Goal: Task Accomplishment & Management: Use online tool/utility

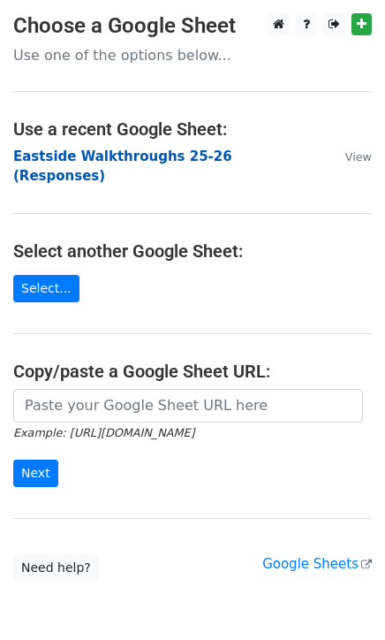
click at [87, 162] on strong "Eastside Walkthroughs 25-26 (Responses)" at bounding box center [122, 166] width 219 height 36
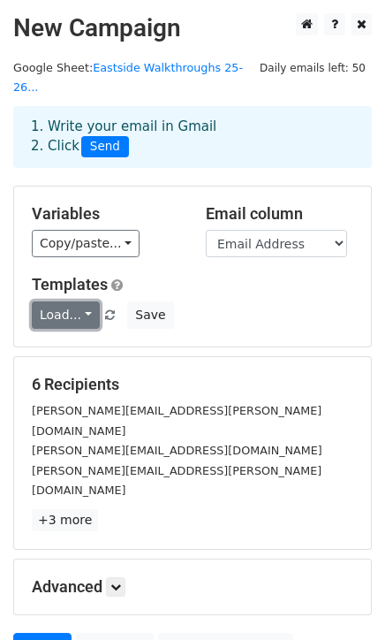
click at [67, 302] on link "Load..." at bounding box center [66, 314] width 68 height 27
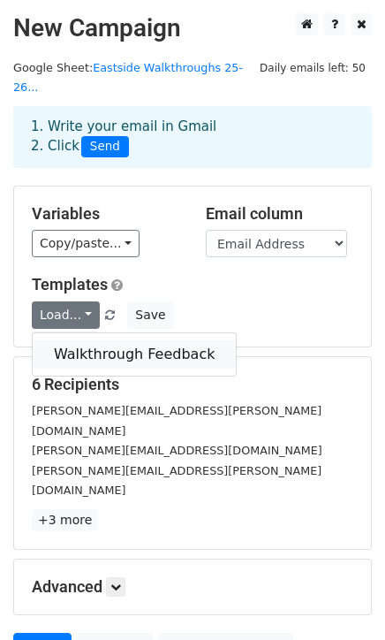
click at [73, 340] on link "Walkthrough Feedback" at bounding box center [134, 354] width 203 height 28
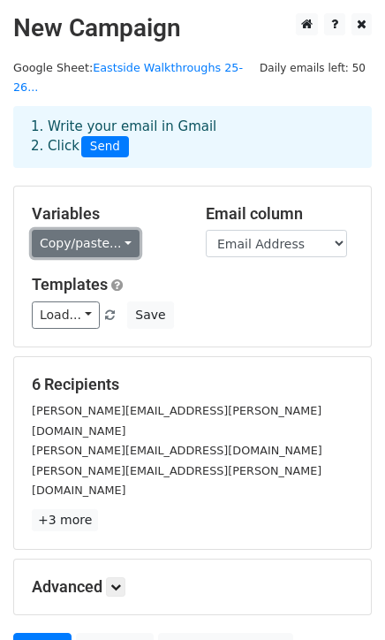
click at [106, 230] on link "Copy/paste..." at bounding box center [86, 243] width 108 height 27
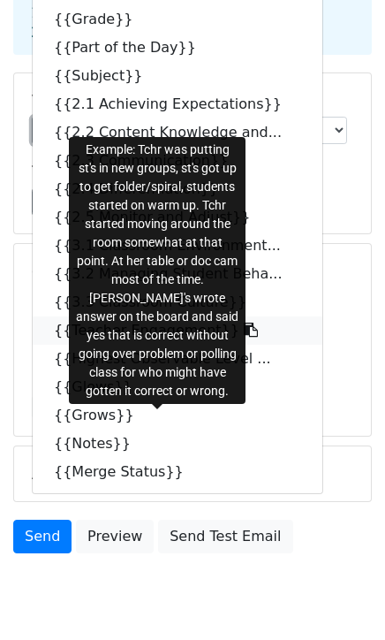
scroll to position [115, 0]
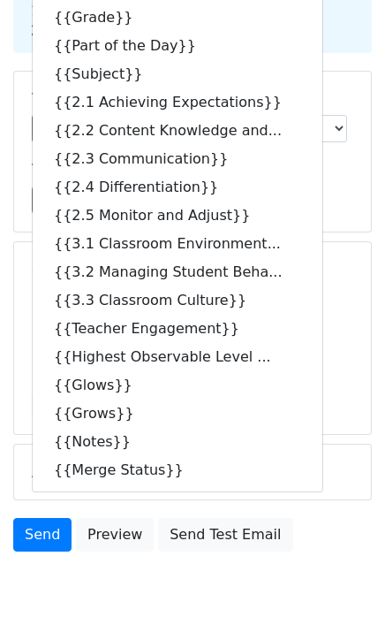
click at [377, 406] on main "New Campaign Daily emails left: 50 Google Sheet: Eastside Walkthroughs 25-26...…" at bounding box center [192, 229] width 385 height 662
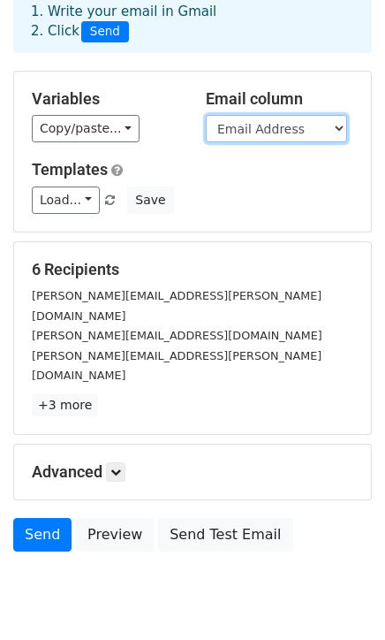
click at [237, 115] on select "Timestamp Email Address Email Grade Part of the Day Subject 2.1 Achieving Expec…" at bounding box center [276, 128] width 141 height 27
click at [243, 115] on select "Timestamp Email Address Email Grade Part of the Day Subject 2.1 Achieving Expec…" at bounding box center [276, 128] width 141 height 27
click at [206, 115] on select "Timestamp Email Address Email Grade Part of the Day Subject 2.1 Achieving Expec…" at bounding box center [276, 128] width 141 height 27
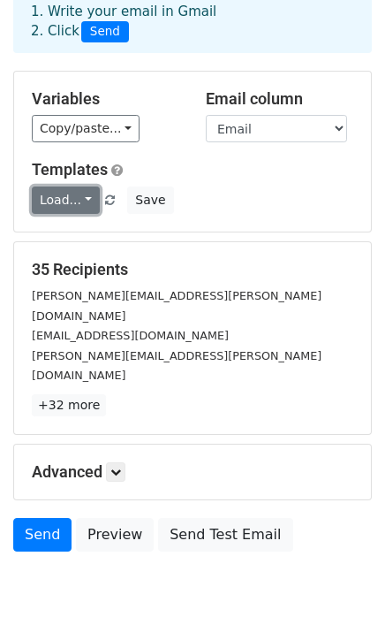
click at [75, 186] on link "Load..." at bounding box center [66, 199] width 68 height 27
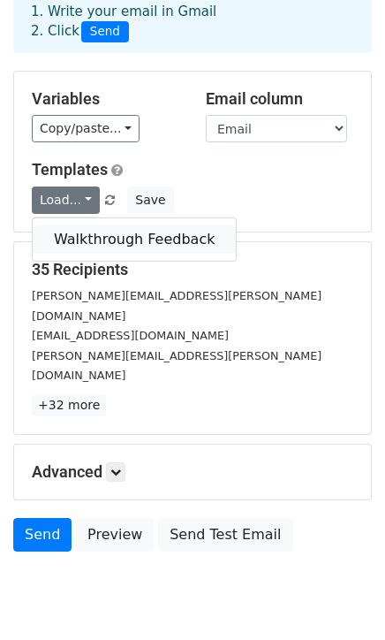
click at [80, 225] on link "Walkthrough Feedback" at bounding box center [134, 239] width 203 height 28
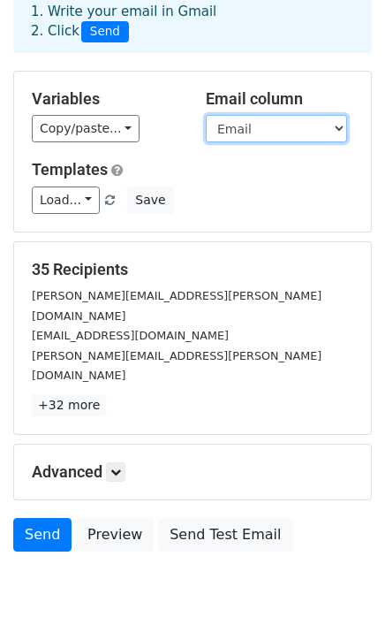
click at [250, 115] on select "Timestamp Email Address Email Grade Part of the Day Subject 2.1 Achieving Expec…" at bounding box center [276, 128] width 141 height 27
click at [262, 115] on select "Timestamp Email Address Email Grade Part of the Day Subject 2.1 Achieving Expec…" at bounding box center [276, 128] width 141 height 27
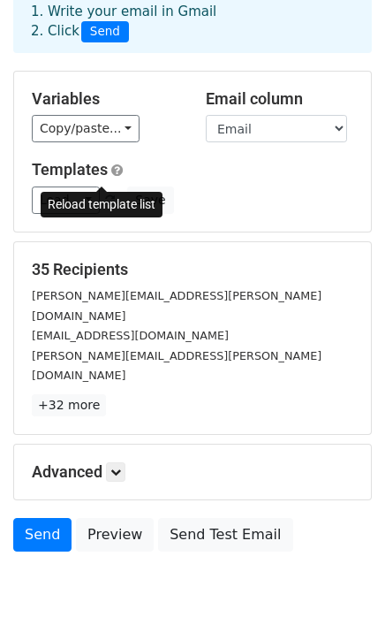
click at [105, 195] on span at bounding box center [110, 200] width 10 height 11
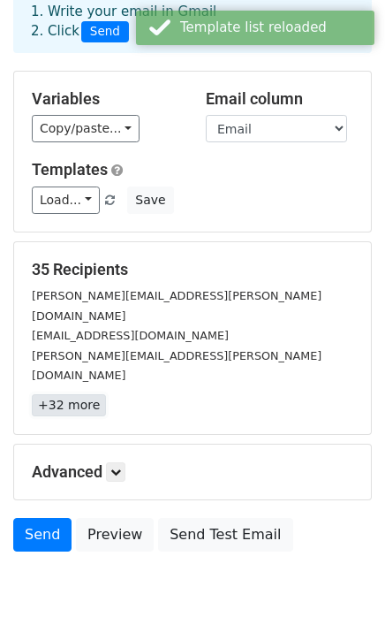
click at [88, 394] on link "+32 more" at bounding box center [69, 405] width 74 height 22
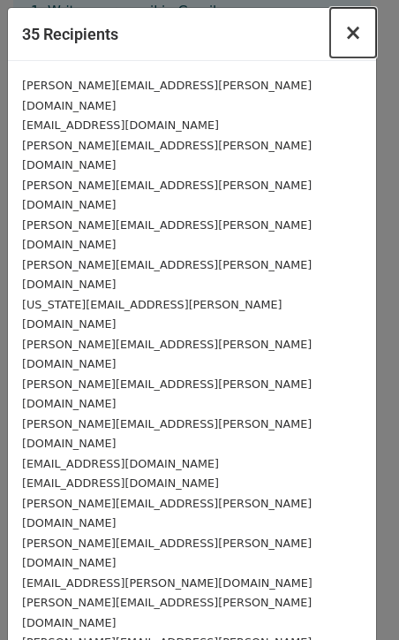
click at [345, 34] on span "×" at bounding box center [354, 32] width 18 height 25
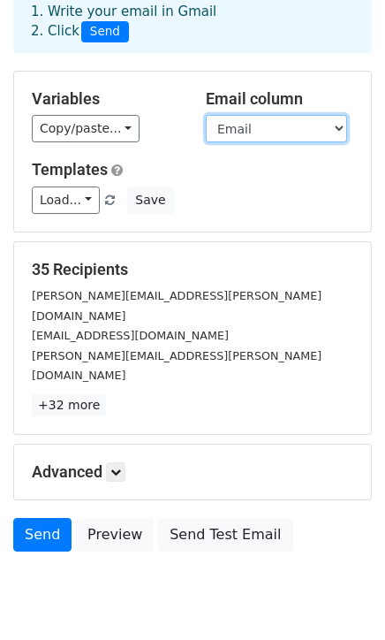
click at [300, 115] on select "Timestamp Email Address Email Grade Part of the Day Subject 2.1 Achieving Expec…" at bounding box center [276, 128] width 141 height 27
click at [206, 115] on select "Timestamp Email Address Email Grade Part of the Day Subject 2.1 Achieving Expec…" at bounding box center [276, 128] width 141 height 27
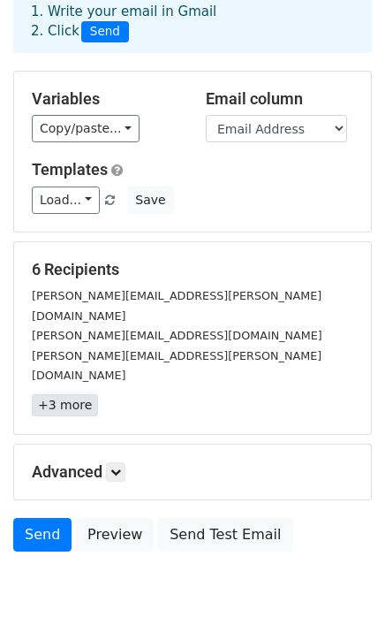
click at [76, 394] on link "+3 more" at bounding box center [65, 405] width 66 height 22
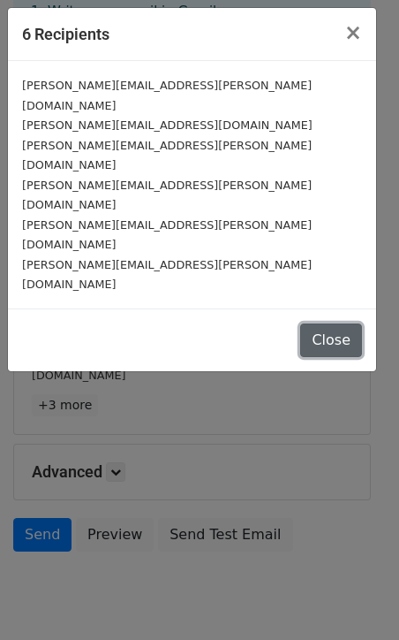
click at [339, 323] on button "Close" at bounding box center [331, 340] width 62 height 34
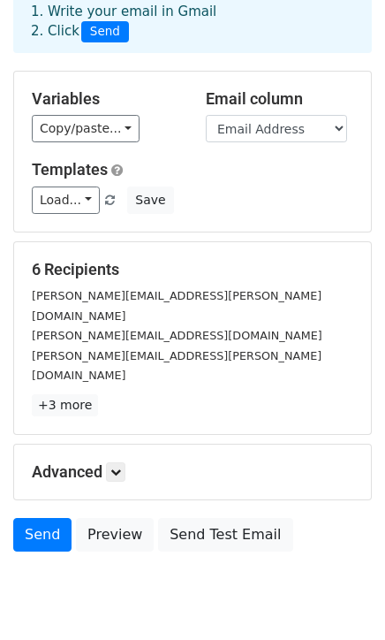
click at [113, 444] on div "Advanced Tracking Track Opens UTM Codes Track Clicks Filters Only include sprea…" at bounding box center [192, 471] width 357 height 55
click at [118, 466] on icon at bounding box center [115, 471] width 11 height 11
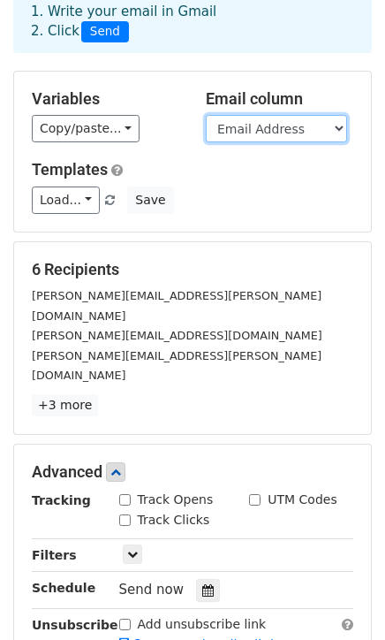
click at [261, 115] on select "Timestamp Email Address Email Grade Part of the Day Subject 2.1 Achieving Expec…" at bounding box center [276, 128] width 141 height 27
select select "Email"
click at [206, 115] on select "Timestamp Email Address Email Grade Part of the Day Subject 2.1 Achieving Expec…" at bounding box center [276, 128] width 141 height 27
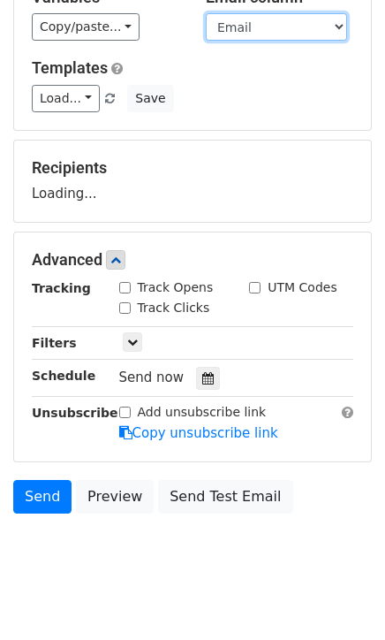
scroll to position [217, 0]
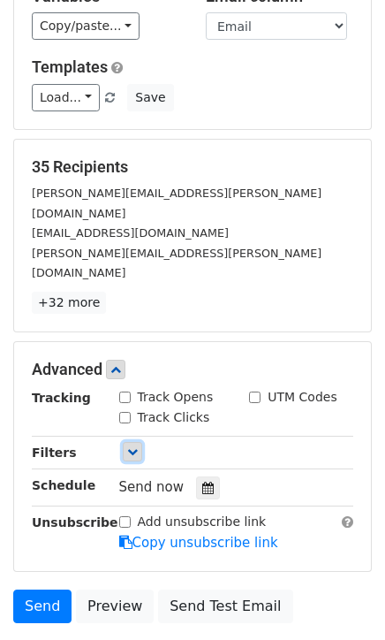
click at [135, 446] on icon at bounding box center [132, 451] width 11 height 11
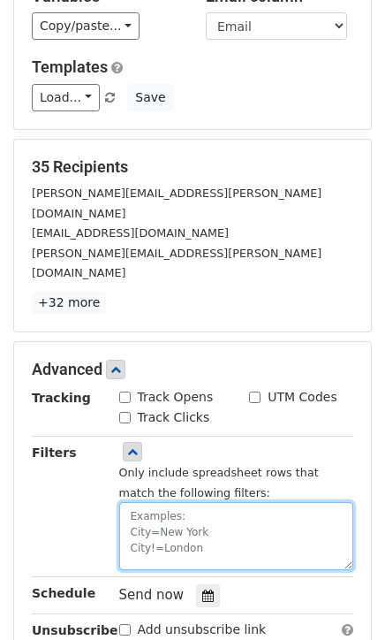
click at [219, 502] on textarea at bounding box center [236, 536] width 235 height 68
click at [168, 502] on textarea at bounding box center [236, 536] width 235 height 68
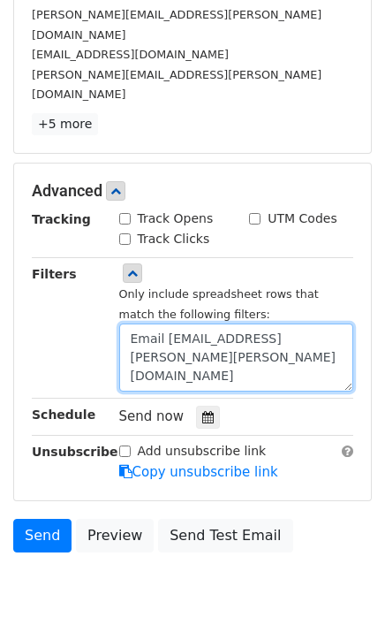
scroll to position [297, 0]
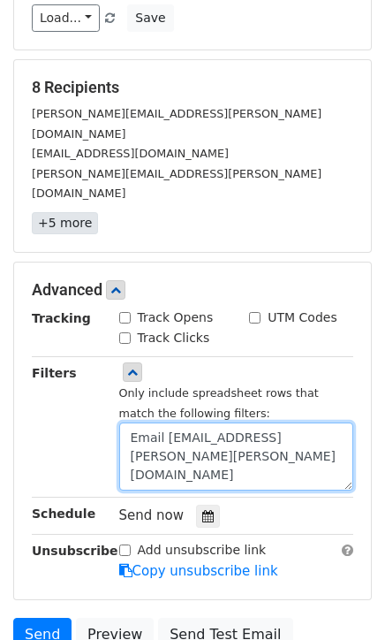
type textarea "Email Address=elvira.cortez@clevelandisd.org"
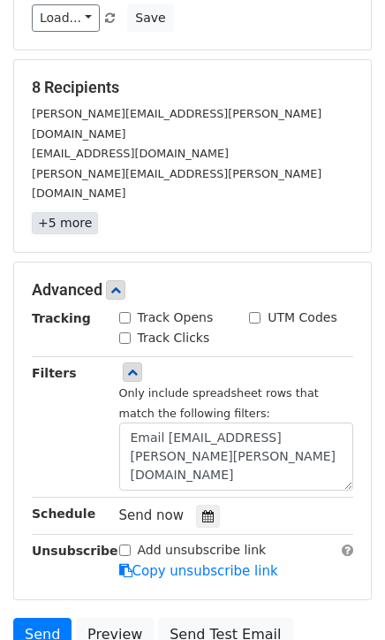
click at [57, 212] on link "+5 more" at bounding box center [65, 223] width 66 height 22
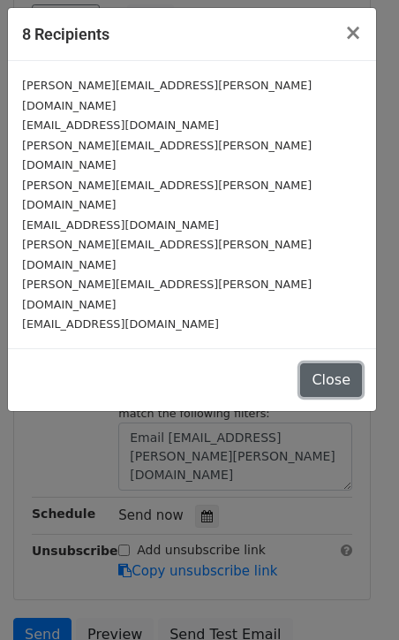
click at [339, 363] on button "Close" at bounding box center [331, 380] width 62 height 34
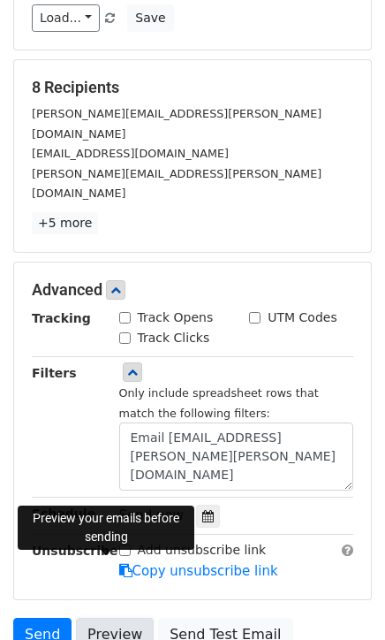
click at [107, 618] on link "Preview" at bounding box center [115, 635] width 78 height 34
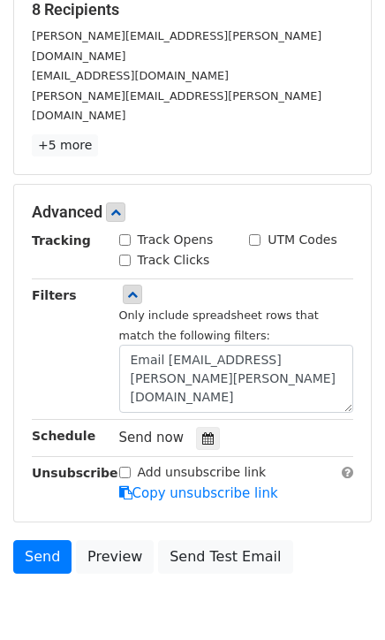
scroll to position [396, 0]
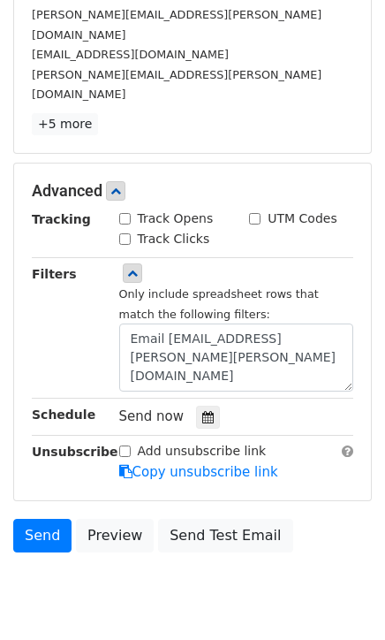
click at [127, 213] on input "Track Opens" at bounding box center [124, 218] width 11 height 11
checkbox input "true"
click at [121, 233] on input "Track Clicks" at bounding box center [124, 238] width 11 height 11
checkbox input "true"
click at [254, 213] on input "UTM Codes" at bounding box center [254, 218] width 11 height 11
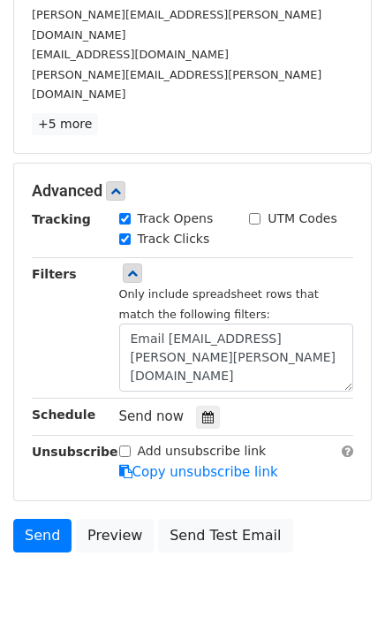
checkbox input "true"
click at [125, 263] on link at bounding box center [132, 272] width 19 height 19
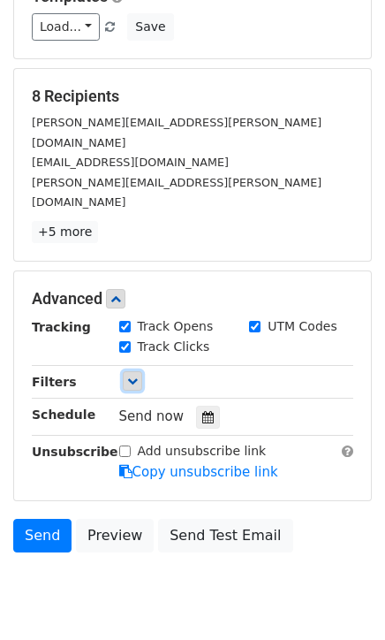
click at [130, 371] on link at bounding box center [132, 380] width 19 height 19
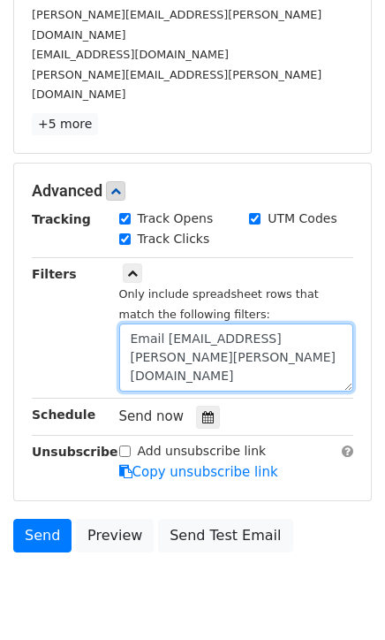
click at [183, 323] on textarea "Email Address=elvira.cortez@clevelandisd.org" at bounding box center [236, 357] width 235 height 68
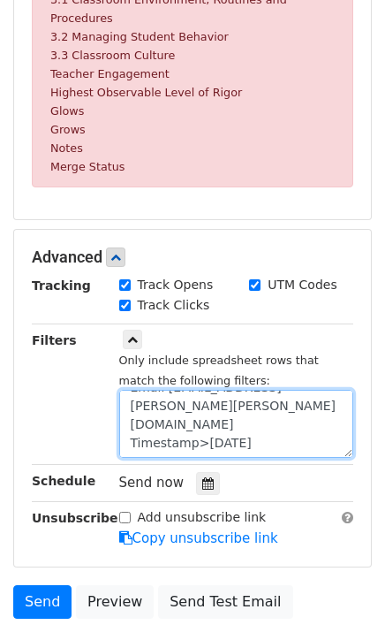
scroll to position [885, 0]
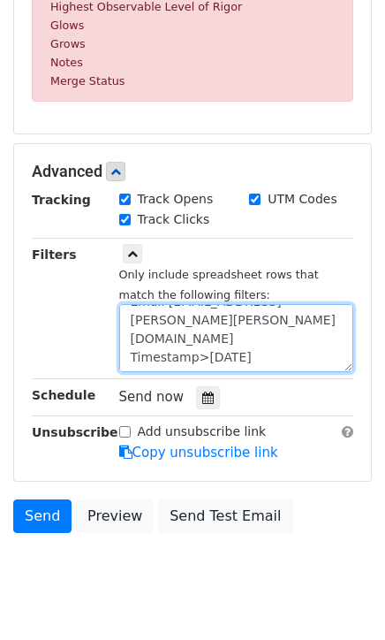
click at [193, 325] on textarea "Email Address=elvira.cortez@clevelandisd.org Timestamp>9/3/2025" at bounding box center [236, 338] width 235 height 68
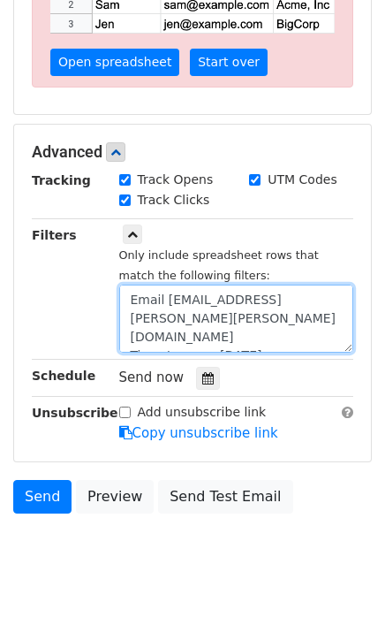
scroll to position [18, 0]
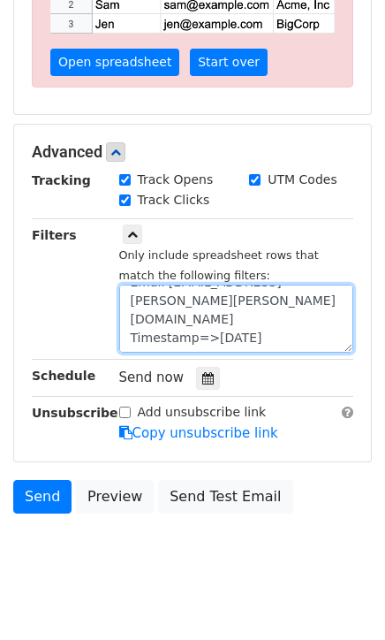
click at [132, 314] on textarea "Email Address=elvira.cortez@clevelandisd.org Timestamp=>9/3/2025" at bounding box center [236, 318] width 235 height 68
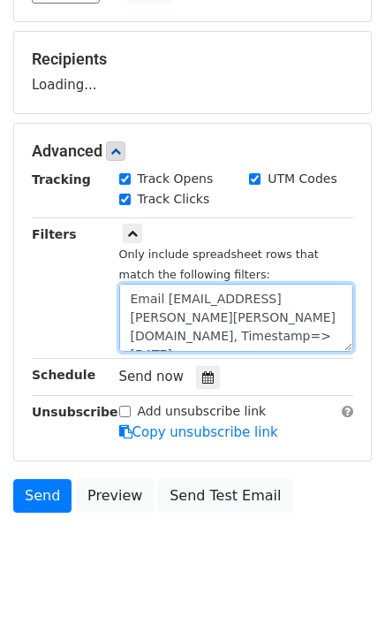
scroll to position [546, 0]
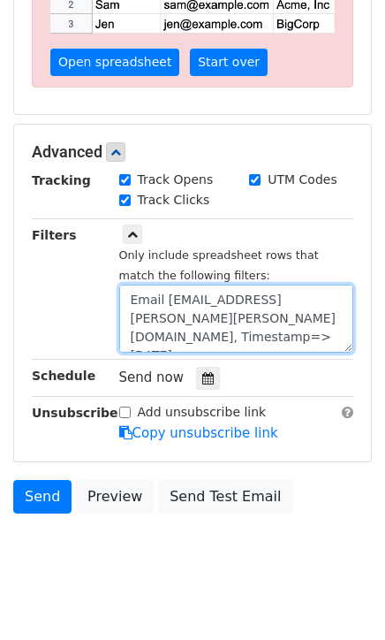
click at [215, 315] on textarea "Email Address=elvira.cortez@clevelandisd.org, Timestamp=>9/3/2025" at bounding box center [236, 318] width 235 height 68
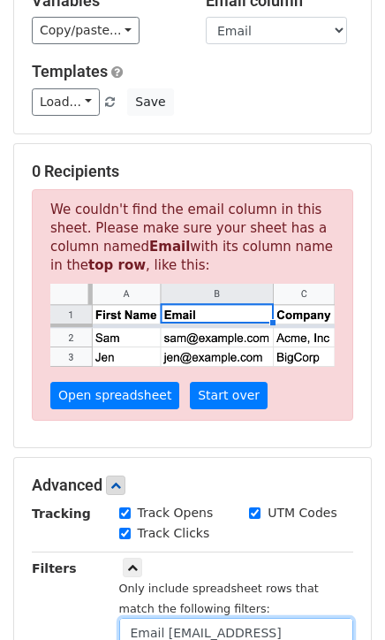
scroll to position [325, 0]
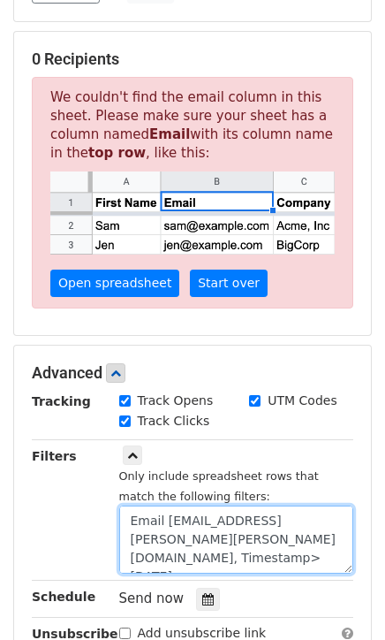
drag, startPoint x: 272, startPoint y: 532, endPoint x: 142, endPoint y: 535, distance: 129.9
click at [142, 535] on textarea "Email Address=elvira.cortez@clevelandisd.org, Timestamp>9/3/2025" at bounding box center [236, 539] width 235 height 68
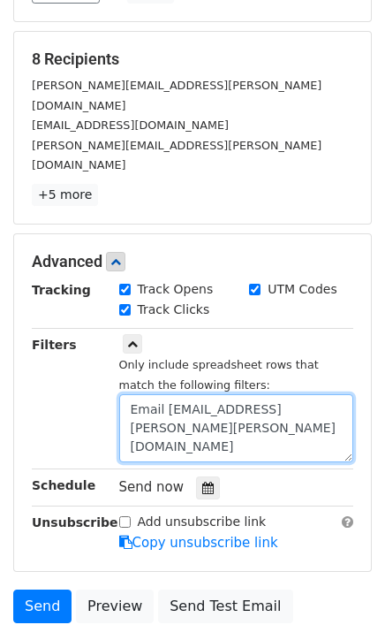
scroll to position [226, 0]
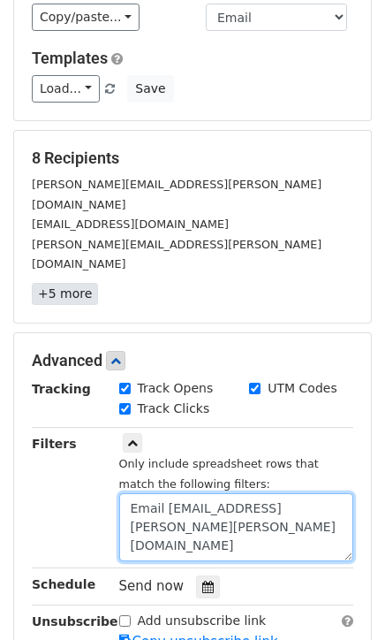
type textarea "Email Address=elvira.cortez@clevelandisd.org"
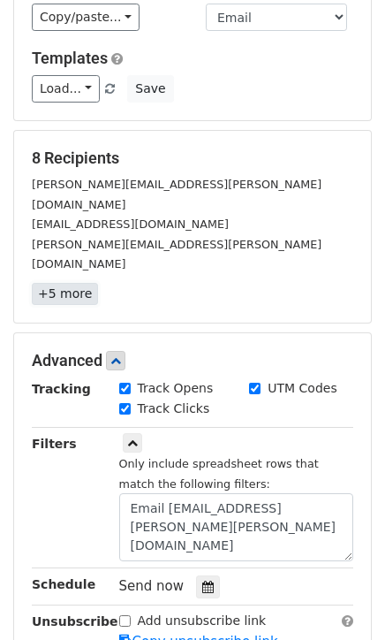
click at [45, 283] on link "+5 more" at bounding box center [65, 294] width 66 height 22
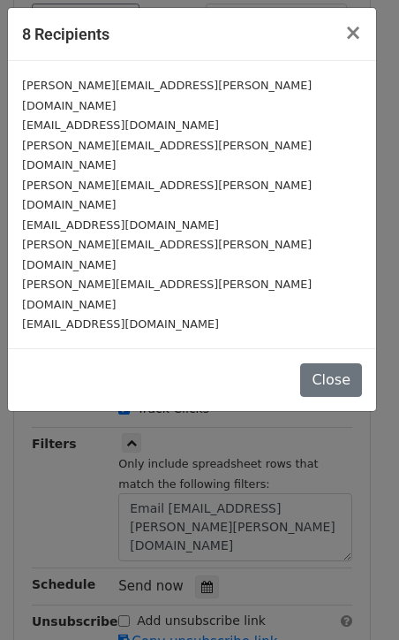
click at [52, 178] on small "william.tavares@clevelandisd.org" at bounding box center [167, 195] width 290 height 34
click at [60, 238] on small "yelinek.fuentes@clevelandisd.org" at bounding box center [167, 255] width 290 height 34
click at [111, 277] on small "andrea.perez@clevelandisd.org" at bounding box center [167, 294] width 290 height 34
click at [353, 29] on span "×" at bounding box center [354, 32] width 18 height 25
